Goal: Task Accomplishment & Management: Manage account settings

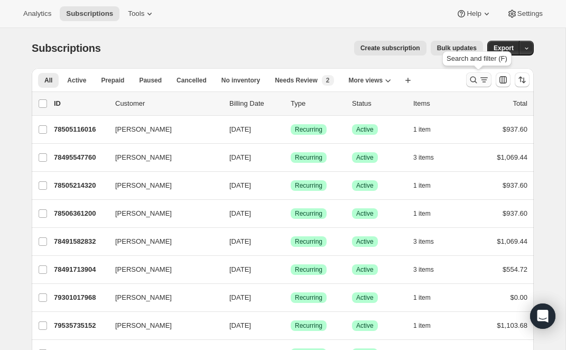
click at [476, 78] on icon "Search and filter results" at bounding box center [473, 80] width 7 height 7
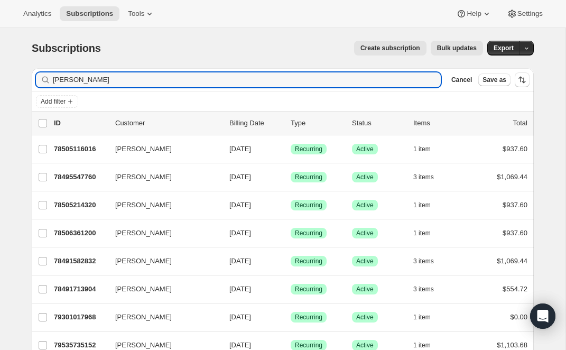
drag, startPoint x: 92, startPoint y: 82, endPoint x: -11, endPoint y: 81, distance: 103.1
click at [0, 81] on html "Analytics Subscriptions Tools Help Settings Skip to content Subscriptions. This…" at bounding box center [283, 175] width 566 height 350
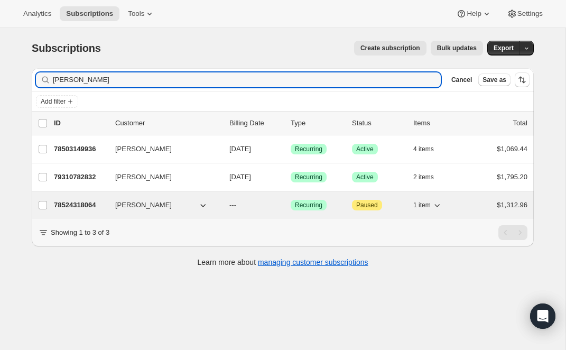
type input "[PERSON_NAME]"
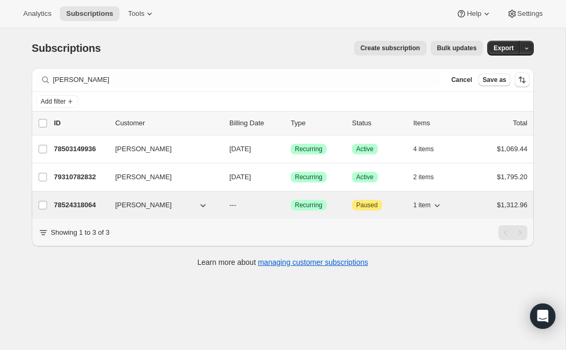
click at [80, 202] on p "78524318064" at bounding box center [80, 205] width 53 height 11
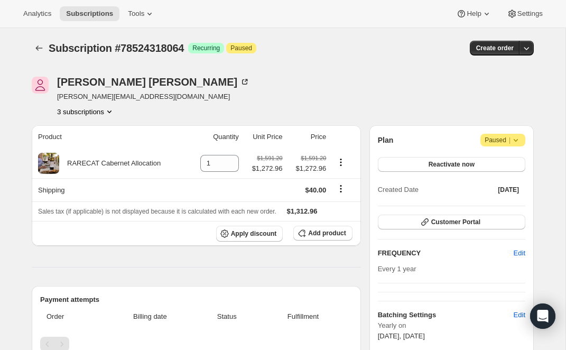
click at [111, 108] on icon "Product actions" at bounding box center [109, 111] width 11 height 11
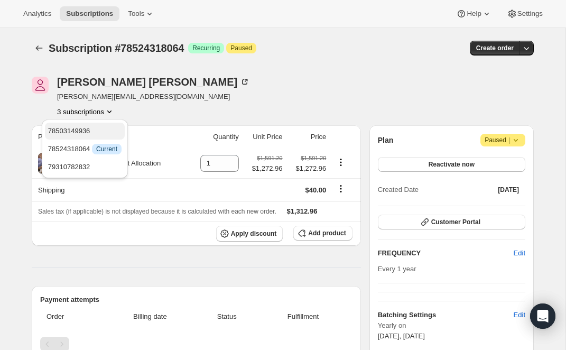
click at [90, 127] on span "78503149936" at bounding box center [69, 131] width 42 height 8
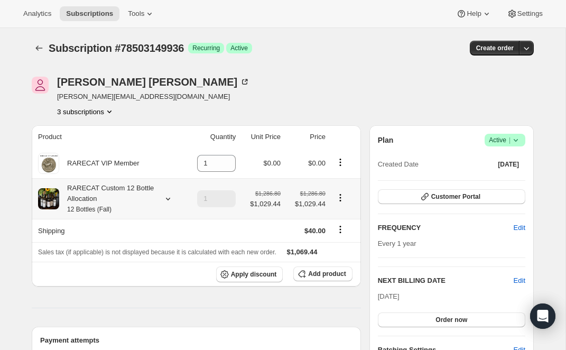
click at [170, 198] on icon at bounding box center [168, 199] width 4 height 3
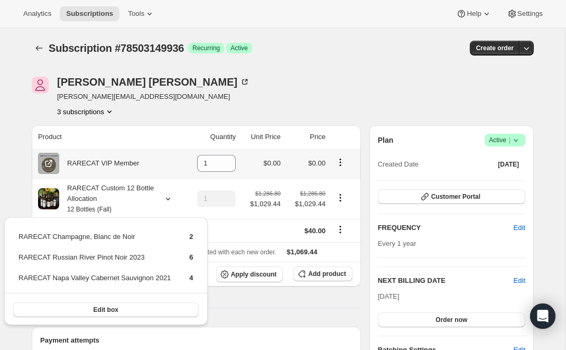
click at [152, 159] on div "RARECAT VIP Member" at bounding box center [109, 163] width 143 height 21
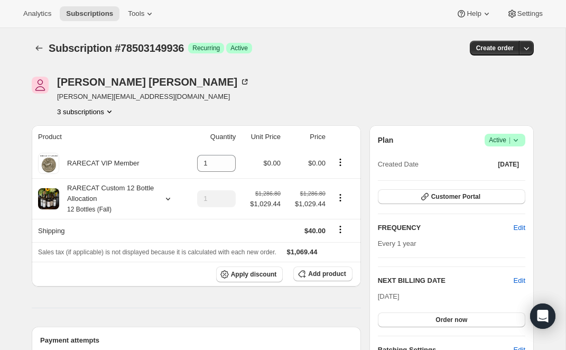
click at [112, 113] on icon "Product actions" at bounding box center [109, 111] width 4 height 3
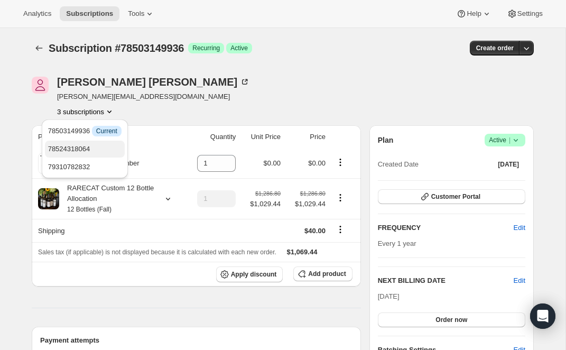
click at [111, 148] on span "78524318064" at bounding box center [84, 149] width 73 height 11
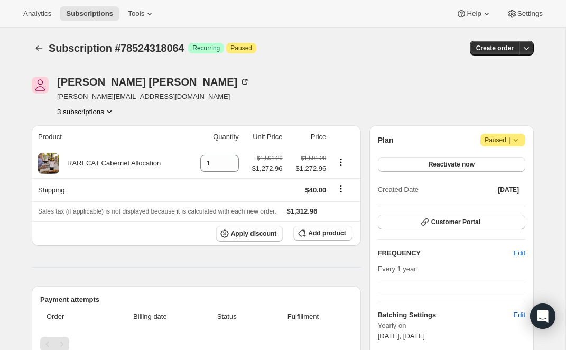
click at [112, 109] on icon "Product actions" at bounding box center [109, 111] width 11 height 11
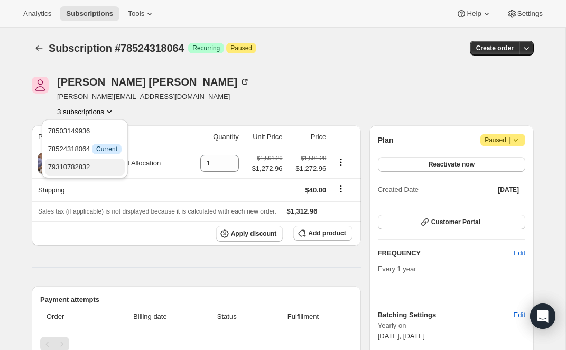
click at [107, 164] on span "79310782832" at bounding box center [84, 167] width 73 height 11
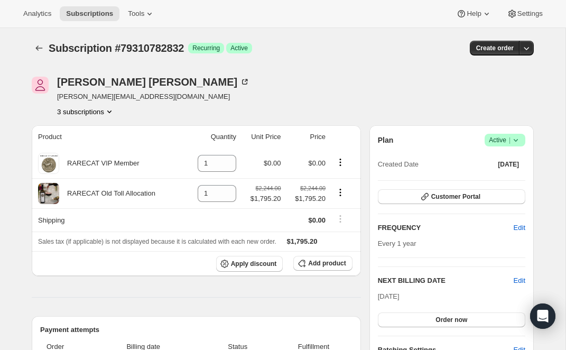
click at [112, 112] on icon "Product actions" at bounding box center [109, 111] width 4 height 3
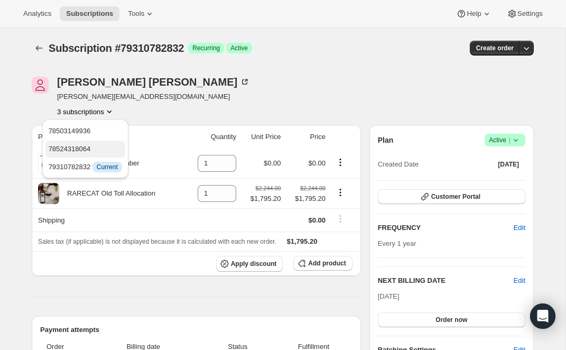
click at [106, 146] on span "78524318064" at bounding box center [85, 149] width 73 height 11
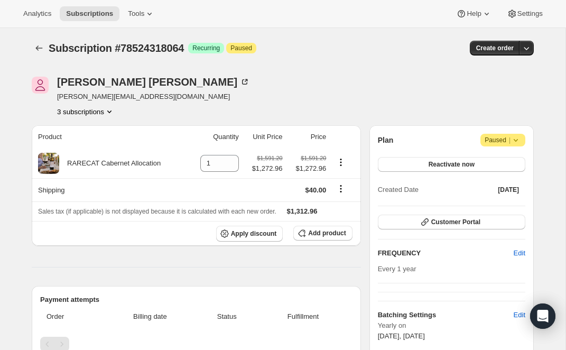
click at [114, 110] on icon "Product actions" at bounding box center [109, 111] width 11 height 11
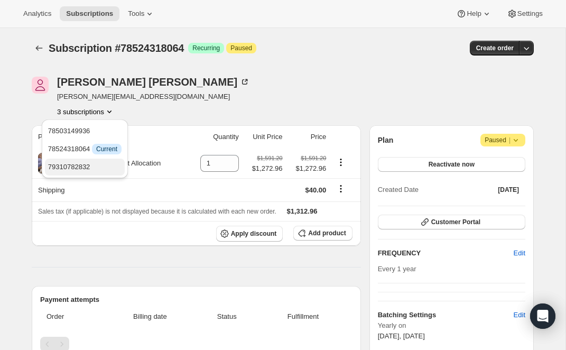
click at [113, 165] on span "79310782832" at bounding box center [84, 167] width 73 height 11
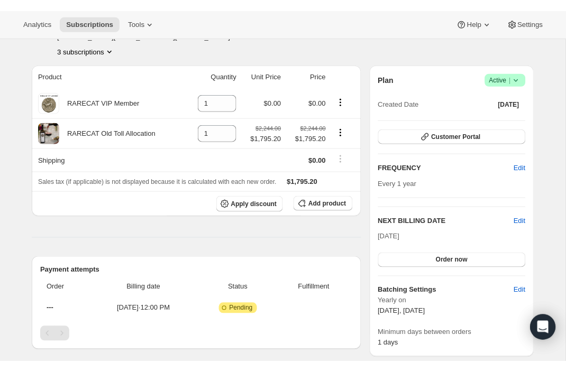
scroll to position [65, 0]
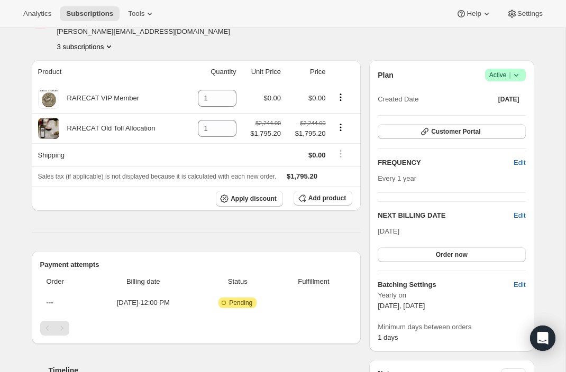
click at [112, 45] on icon "Product actions" at bounding box center [109, 46] width 11 height 11
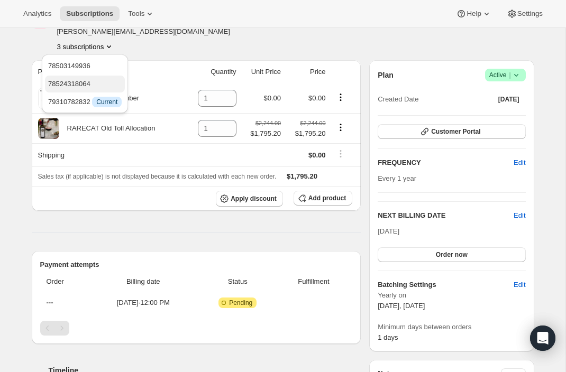
click at [106, 79] on span "78524318064" at bounding box center [84, 84] width 73 height 11
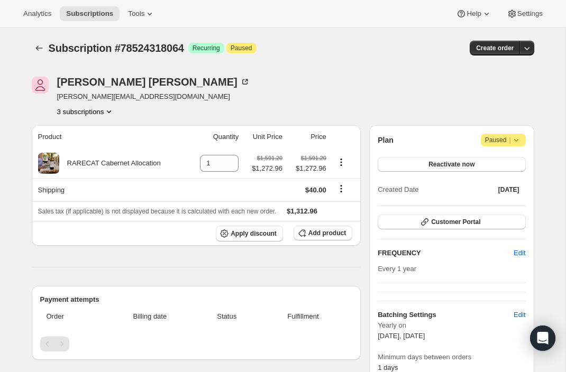
click at [111, 112] on icon "Product actions" at bounding box center [109, 111] width 4 height 3
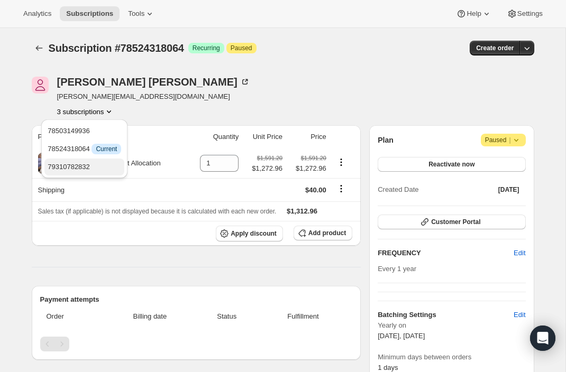
click at [105, 163] on span "79310782832" at bounding box center [84, 167] width 73 height 11
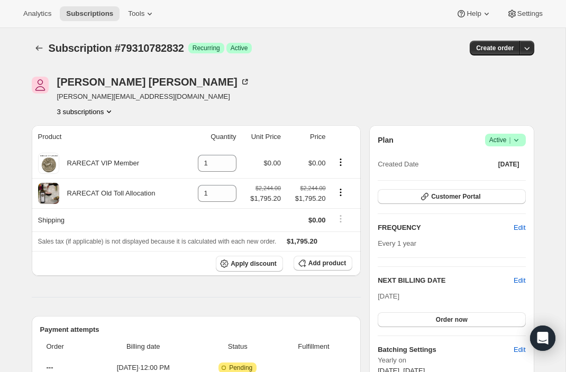
click at [111, 111] on icon "Product actions" at bounding box center [109, 111] width 4 height 3
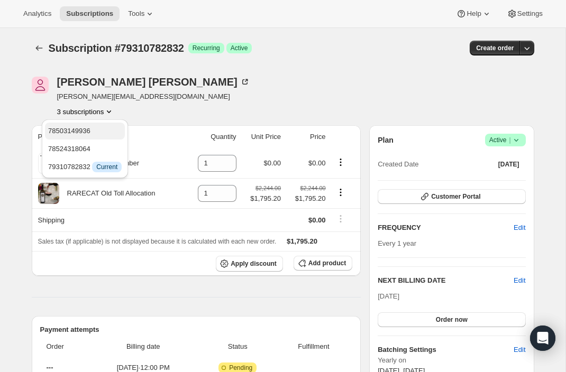
click at [105, 134] on span "78503149936" at bounding box center [84, 131] width 73 height 11
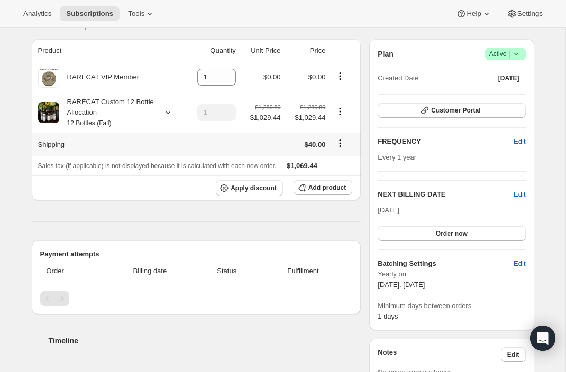
scroll to position [90, 0]
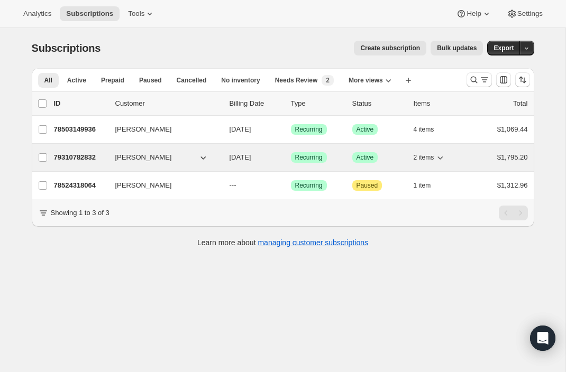
click at [76, 155] on p "79310782832" at bounding box center [80, 157] width 53 height 11
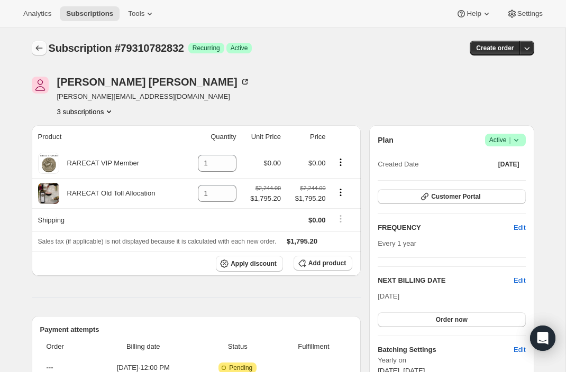
click at [40, 49] on icon "Subscriptions" at bounding box center [39, 48] width 11 height 11
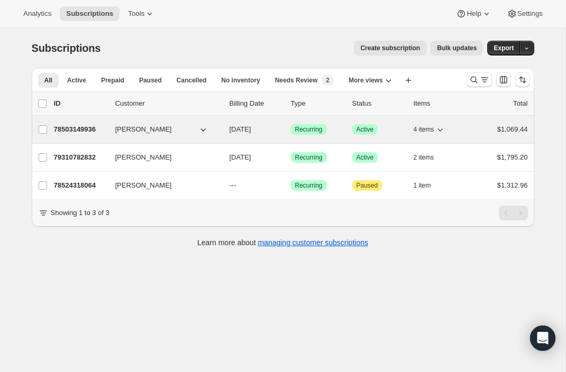
click at [81, 126] on p "78503149936" at bounding box center [80, 129] width 53 height 11
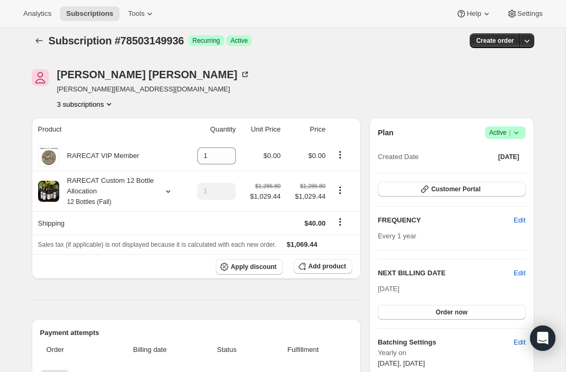
scroll to position [30, 0]
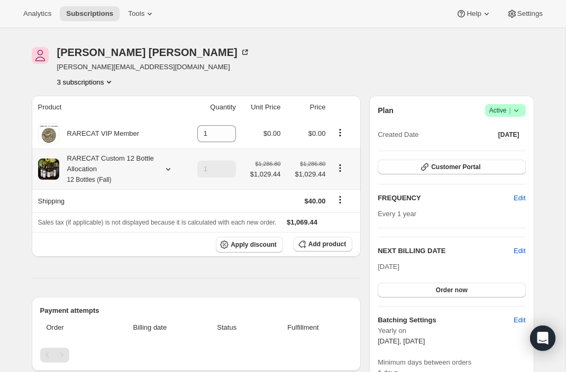
click at [169, 168] on icon at bounding box center [167, 169] width 4 height 3
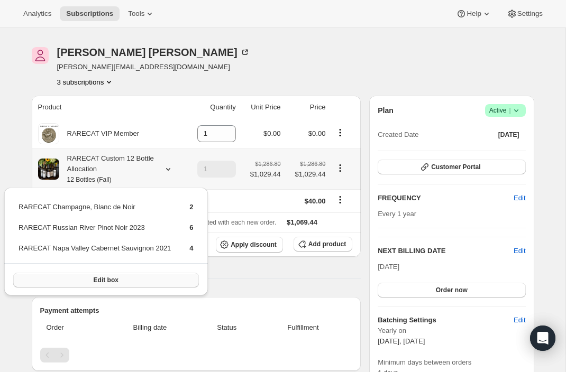
click at [114, 274] on button "Edit box" at bounding box center [106, 280] width 186 height 15
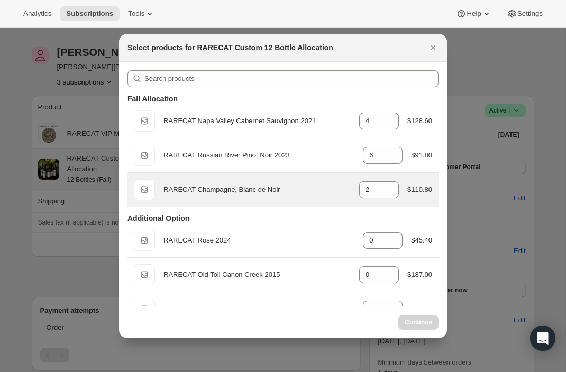
select select "gid://shopify/ProductVariant/52459685871984"
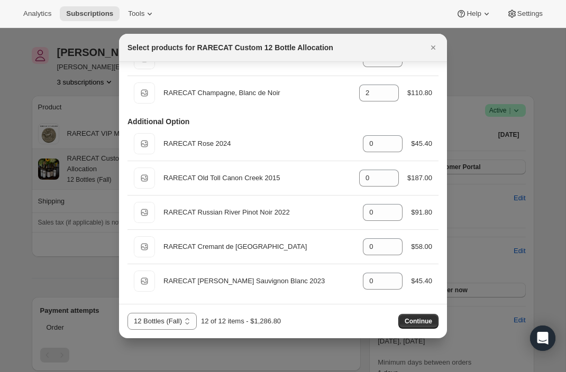
scroll to position [97, 0]
click at [434, 44] on icon "Close" at bounding box center [433, 47] width 11 height 11
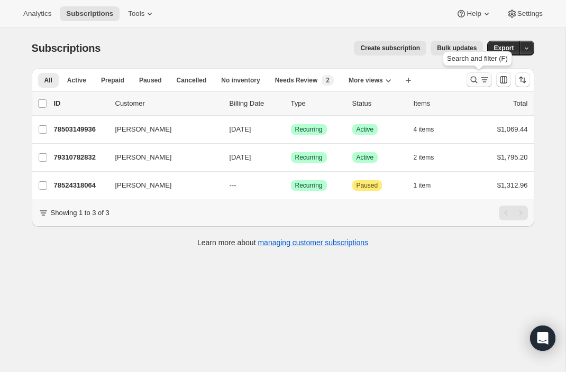
click at [472, 79] on icon "Search and filter results" at bounding box center [473, 80] width 11 height 11
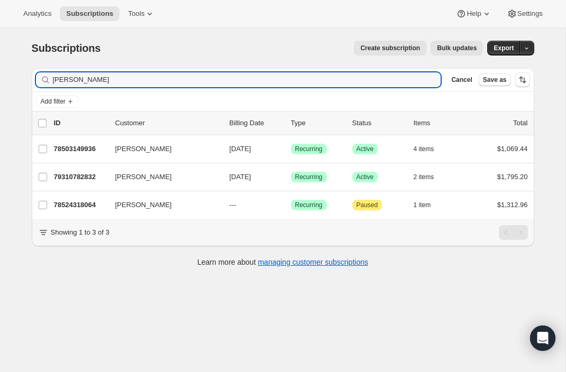
drag, startPoint x: 87, startPoint y: 76, endPoint x: 23, endPoint y: 75, distance: 64.0
click at [23, 75] on div "Filter subscribers jacob Clear Cancel Save as Add filter 0 selected Update next…" at bounding box center [278, 169] width 511 height 218
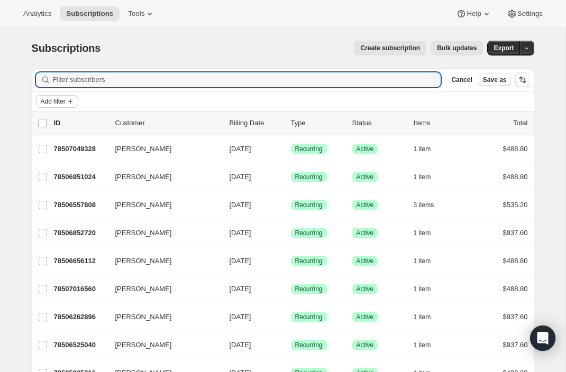
click at [63, 100] on span "Add filter" at bounding box center [53, 101] width 25 height 8
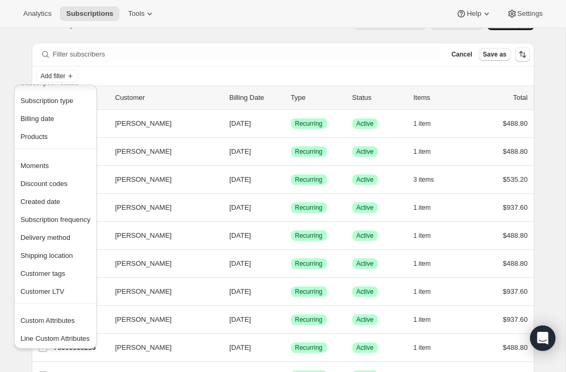
scroll to position [11, 0]
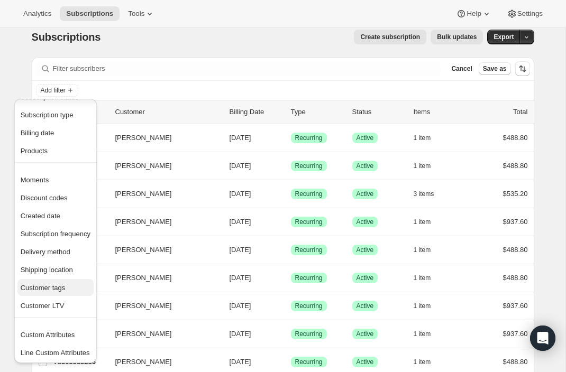
click at [44, 288] on span "Customer tags" at bounding box center [43, 288] width 45 height 8
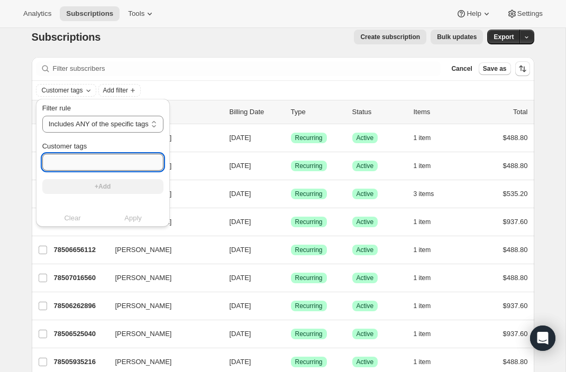
click at [88, 159] on input "Customer tags" at bounding box center [102, 162] width 121 height 17
type input "Ryan Avila"
drag, startPoint x: 98, startPoint y: 160, endPoint x: 20, endPoint y: 152, distance: 78.7
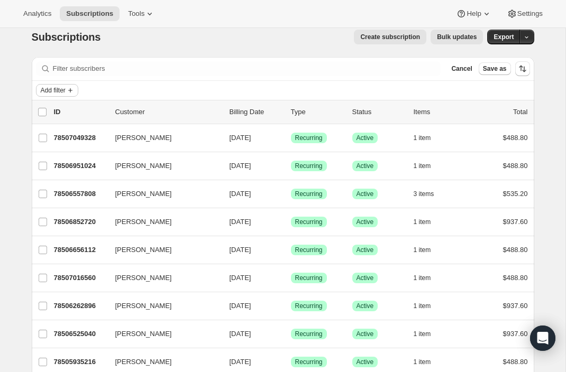
click at [61, 87] on span "Add filter" at bounding box center [53, 90] width 25 height 8
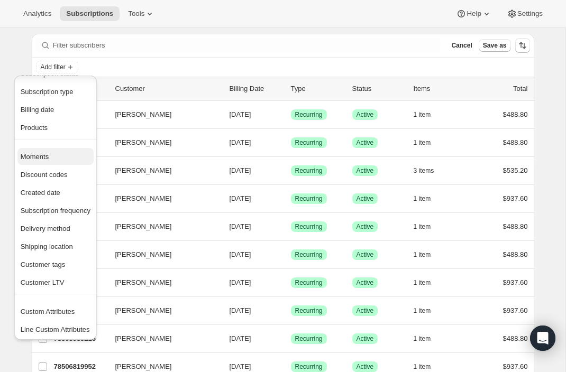
scroll to position [38, 0]
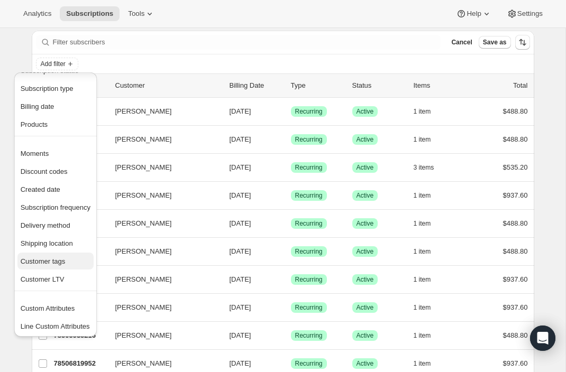
click at [53, 261] on span "Customer tags" at bounding box center [43, 261] width 45 height 8
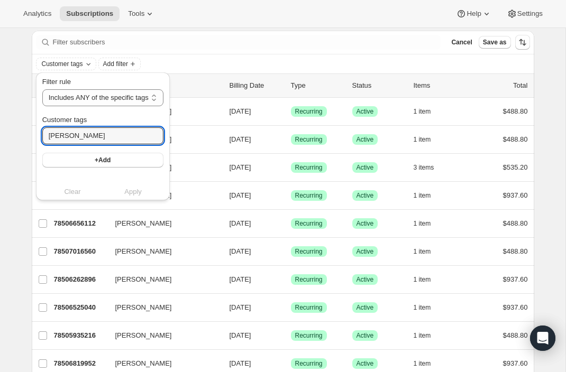
drag, startPoint x: 103, startPoint y: 136, endPoint x: 13, endPoint y: 127, distance: 90.2
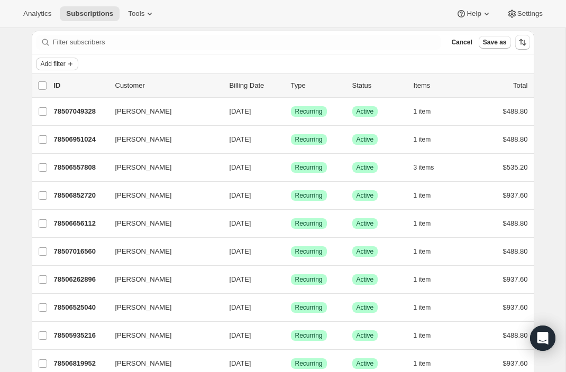
click at [71, 60] on icon "Add filter" at bounding box center [70, 64] width 8 height 8
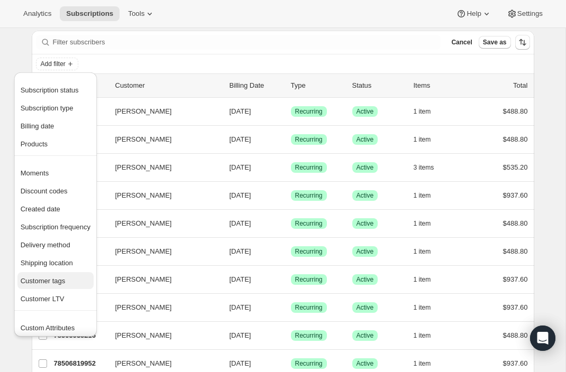
click at [48, 283] on span "Customer tags" at bounding box center [43, 281] width 45 height 8
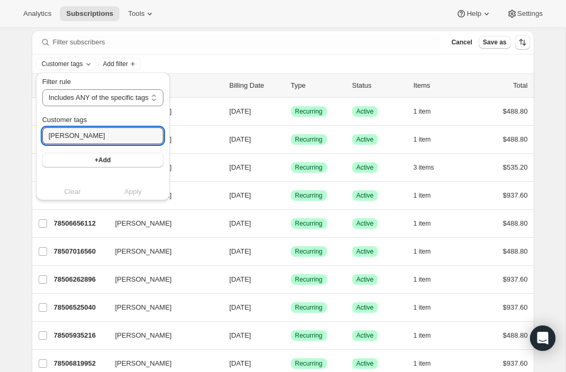
drag, startPoint x: 95, startPoint y: 138, endPoint x: 17, endPoint y: 129, distance: 78.7
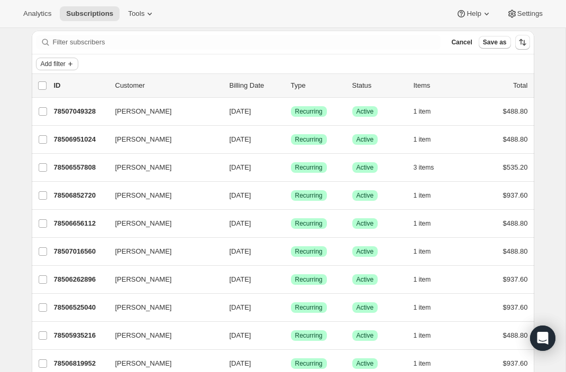
click at [62, 60] on span "Add filter" at bounding box center [53, 64] width 25 height 8
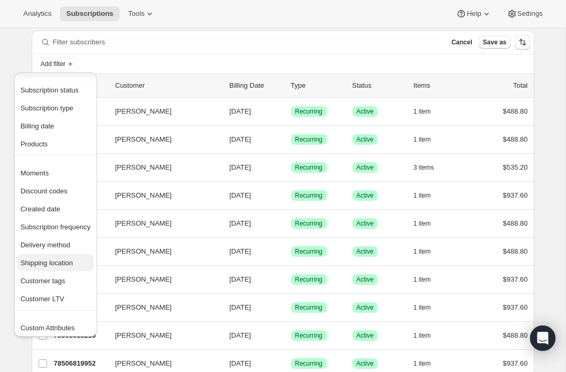
scroll to position [20, 0]
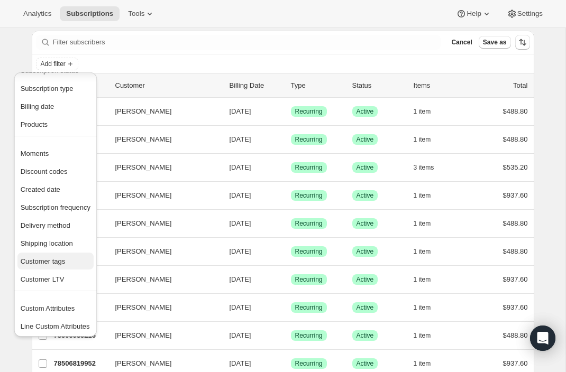
click at [50, 258] on span "Customer tags" at bounding box center [43, 261] width 45 height 8
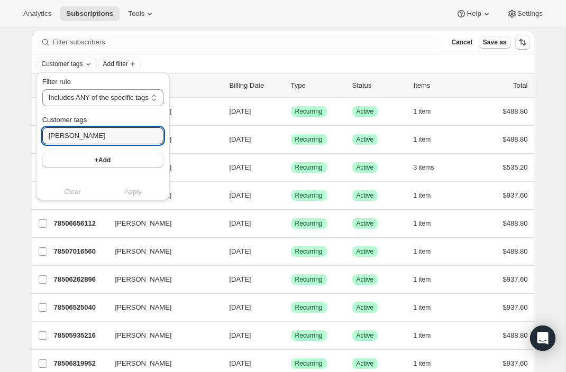
drag, startPoint x: 86, startPoint y: 137, endPoint x: 18, endPoint y: 132, distance: 68.4
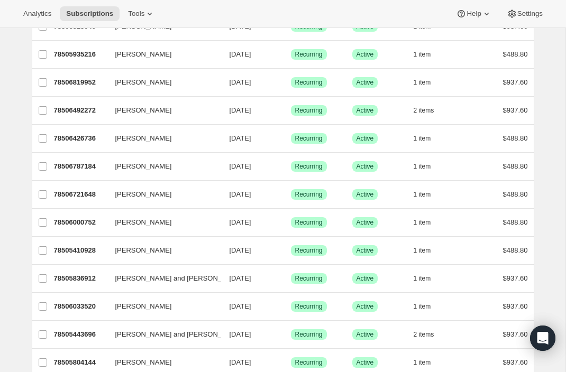
scroll to position [321, 0]
